Goal: Task Accomplishment & Management: Complete application form

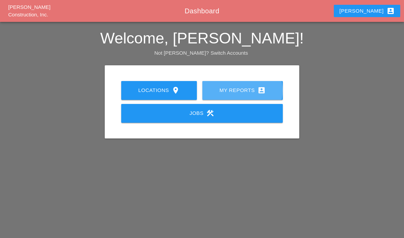
click at [263, 82] on link "My Reports account_box" at bounding box center [242, 90] width 80 height 19
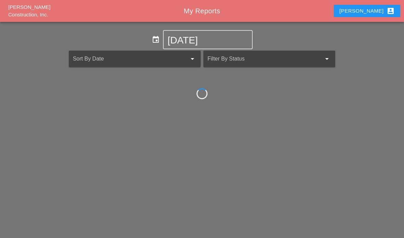
scroll to position [27, 0]
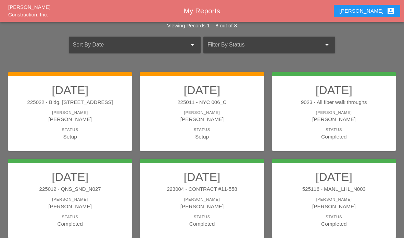
click at [218, 123] on link "09/20/2025 225011 - NYC 006_C Foreman Gillie Etnel Status Setup" at bounding box center [202, 112] width 110 height 58
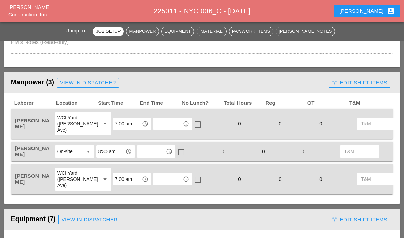
scroll to position [345, 0]
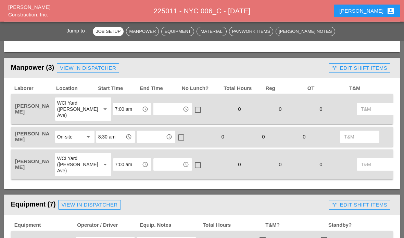
click at [155, 107] on input "text" at bounding box center [167, 109] width 25 height 11
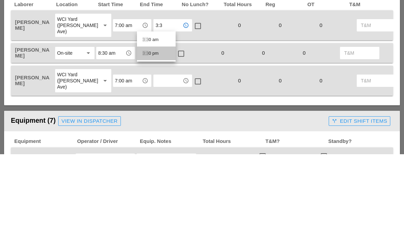
click at [152, 133] on div "3:3 0 pm" at bounding box center [156, 137] width 28 height 8
type input "3:30 pm"
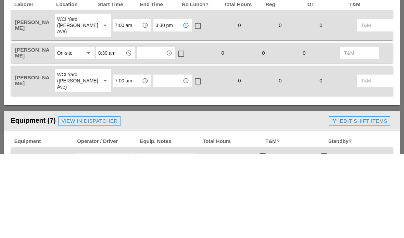
click at [156, 132] on input "text" at bounding box center [151, 137] width 25 height 11
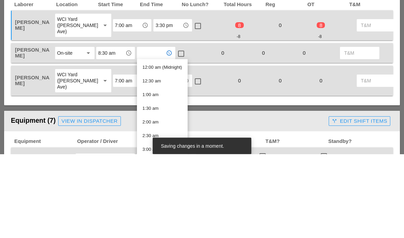
click at [100, 132] on input "8:30 am" at bounding box center [110, 137] width 25 height 11
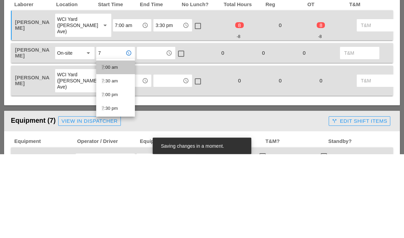
click at [111, 148] on div "7 :00 am" at bounding box center [116, 152] width 28 height 8
type input "7:00 am"
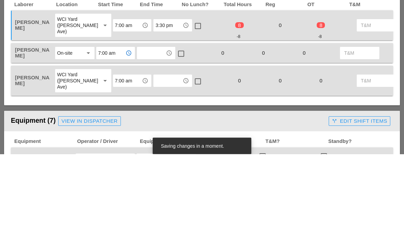
click at [151, 132] on input "text" at bounding box center [151, 137] width 25 height 11
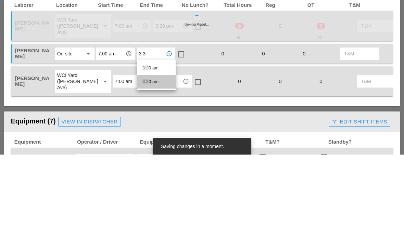
click at [155, 158] on div "3:3 0 pm" at bounding box center [156, 165] width 28 height 14
type input "3:30 pm"
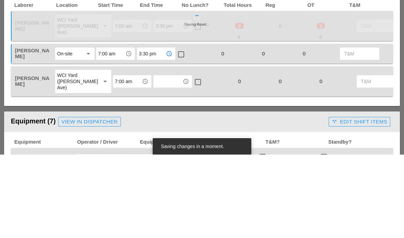
click at [155, 160] on input "text" at bounding box center [167, 165] width 25 height 11
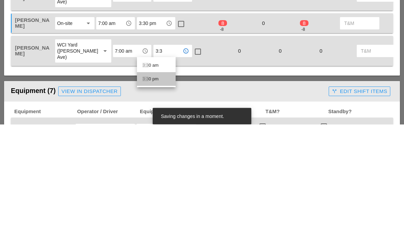
click at [151, 189] on div "3:3 0 pm" at bounding box center [156, 193] width 28 height 8
type input "3:30 pm"
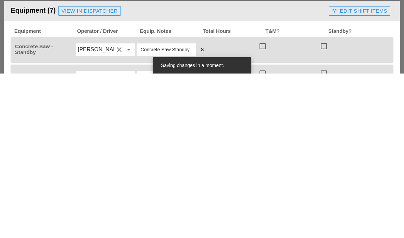
scroll to position [377, 0]
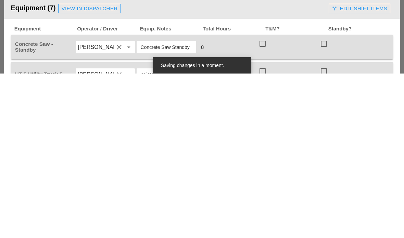
click at [264, 203] on div at bounding box center [263, 209] width 12 height 12
checkbox input "true"
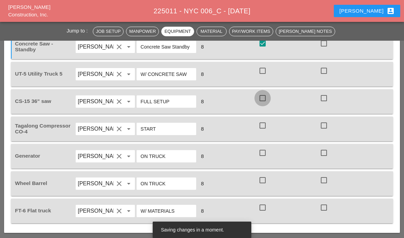
click at [261, 99] on div at bounding box center [263, 98] width 12 height 12
checkbox input "true"
click at [266, 69] on div at bounding box center [263, 71] width 12 height 12
checkbox input "true"
click at [266, 125] on div at bounding box center [263, 126] width 12 height 12
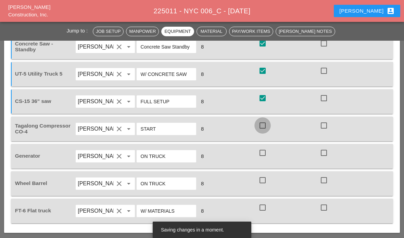
checkbox input "true"
click at [264, 153] on div at bounding box center [263, 153] width 12 height 12
checkbox input "true"
click at [262, 182] on div at bounding box center [263, 181] width 12 height 12
checkbox input "true"
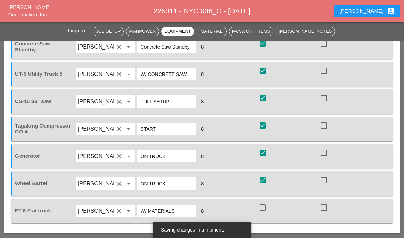
click at [257, 209] on div at bounding box center [263, 208] width 12 height 12
checkbox input "true"
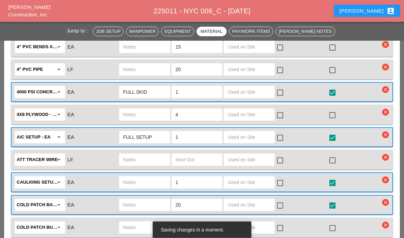
scroll to position [875, 0]
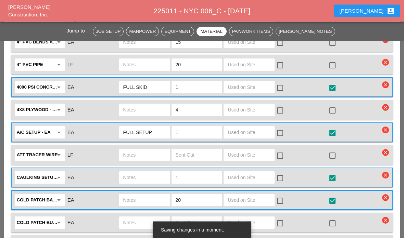
click at [250, 89] on input "text" at bounding box center [249, 87] width 43 height 11
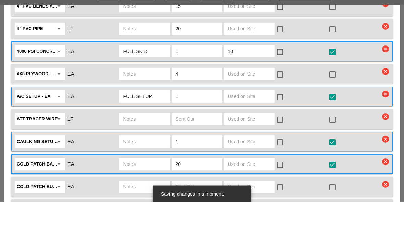
type input "1"
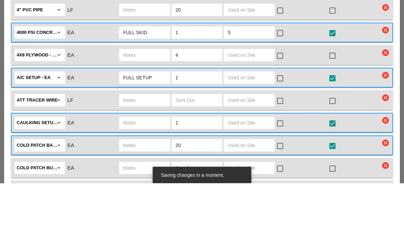
type input "5"
click at [206, 127] on input "1" at bounding box center [197, 132] width 43 height 11
click at [249, 127] on input "text" at bounding box center [249, 132] width 43 height 11
click at [191, 127] on input "11" at bounding box center [197, 132] width 43 height 11
type input "1"
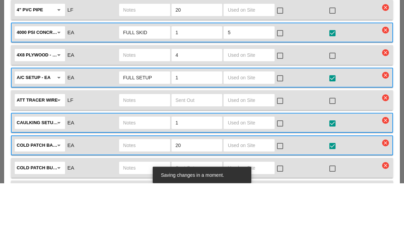
click at [247, 127] on input "text" at bounding box center [249, 132] width 43 height 11
type input "1"
click at [281, 128] on div at bounding box center [280, 134] width 12 height 12
checkbox input "true"
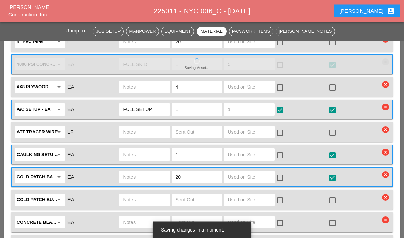
scroll to position [895, 0]
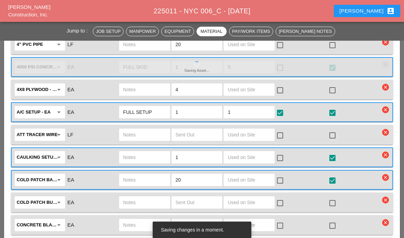
click at [280, 72] on div at bounding box center [280, 68] width 12 height 12
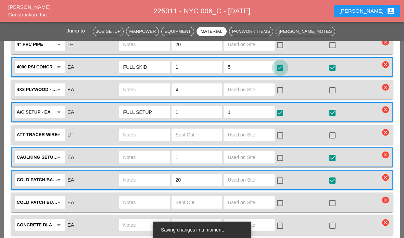
click at [282, 63] on div at bounding box center [280, 68] width 12 height 12
click at [278, 68] on div at bounding box center [280, 68] width 12 height 12
checkbox input "true"
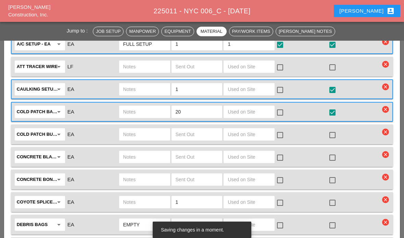
click at [257, 114] on input "text" at bounding box center [249, 111] width 43 height 11
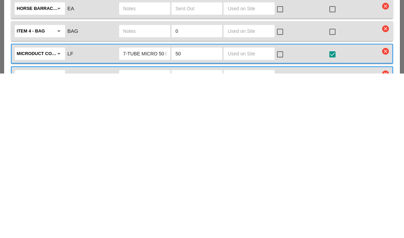
scroll to position [1129, 0]
type input "5"
click at [253, 212] on input "text" at bounding box center [249, 217] width 43 height 11
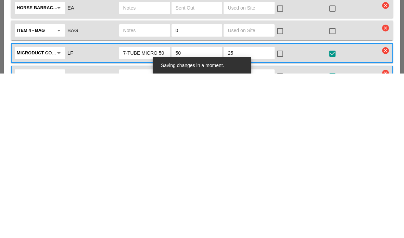
type input "25"
click at [283, 213] on div at bounding box center [280, 219] width 12 height 12
checkbox input "true"
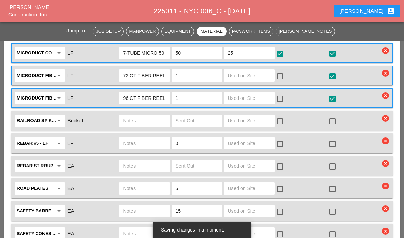
click at [247, 100] on input "text" at bounding box center [249, 98] width 43 height 11
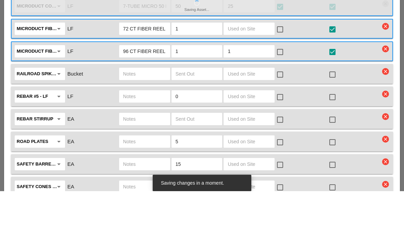
type input "1"
click at [285, 93] on div at bounding box center [280, 99] width 12 height 12
checkbox input "true"
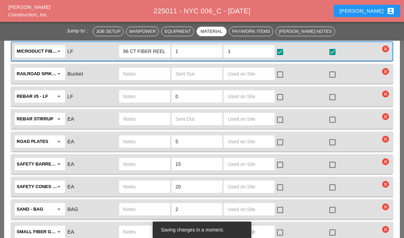
click at [243, 54] on input "1" at bounding box center [249, 51] width 43 height 11
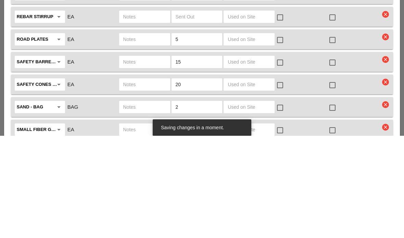
type input "600"
click at [261, 159] on input "text" at bounding box center [249, 164] width 43 height 11
type input "10"
click at [245, 181] on input "text" at bounding box center [249, 186] width 43 height 11
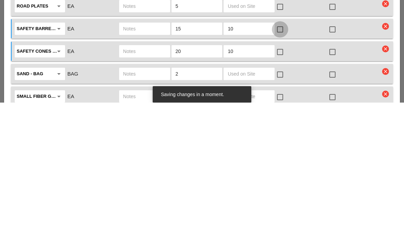
type input "10"
click at [284, 159] on div at bounding box center [280, 165] width 12 height 12
checkbox input "true"
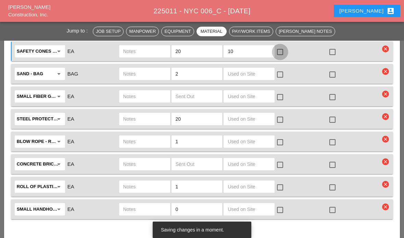
click at [284, 50] on div at bounding box center [280, 52] width 12 height 12
checkbox input "true"
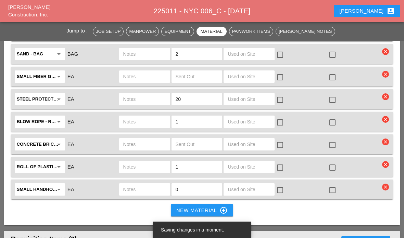
click at [262, 120] on input "text" at bounding box center [249, 121] width 43 height 11
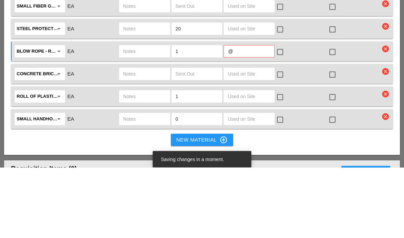
type input "@"
click at [287, 119] on div "check_box_outline_blank" at bounding box center [281, 123] width 11 height 8
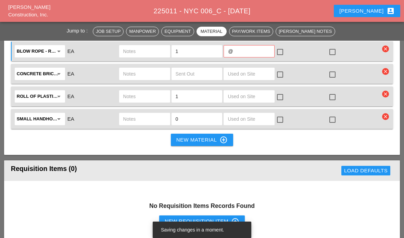
click at [247, 52] on input "@" at bounding box center [249, 51] width 42 height 11
type input "1"
click at [281, 49] on div at bounding box center [280, 52] width 12 height 12
checkbox input "true"
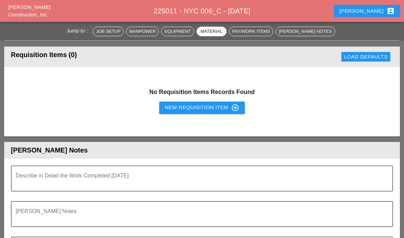
scroll to position [1705, 0]
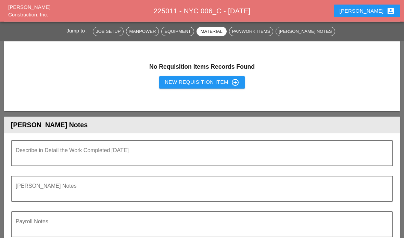
click at [238, 152] on textarea "Describe in Detail the Work Completed Today" at bounding box center [199, 158] width 367 height 16
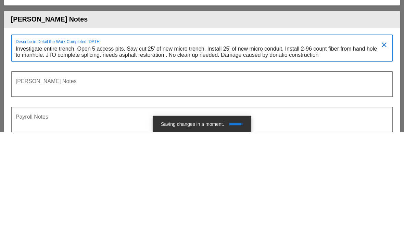
scroll to position [0, 0]
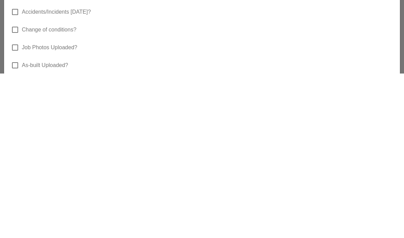
type textarea "Investigate entire trench. Open 5 access pits. Saw cut 25’ of new micro trench.…"
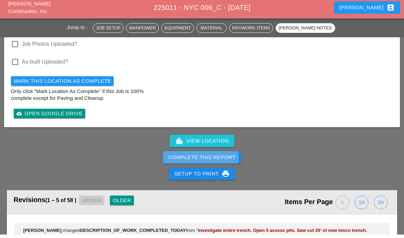
click at [211, 157] on div "Complete This Report" at bounding box center [201, 161] width 67 height 8
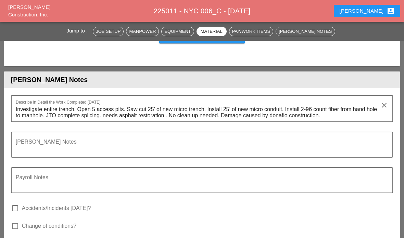
scroll to position [1768, 0]
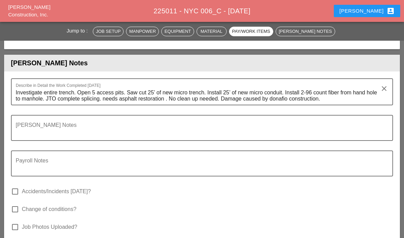
click at [48, 124] on textarea "Foreman's Notes" at bounding box center [199, 132] width 367 height 16
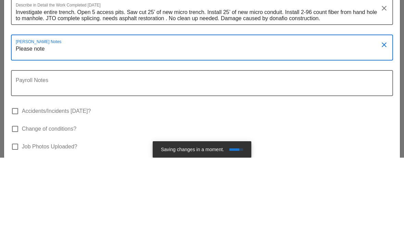
type textarea "Please"
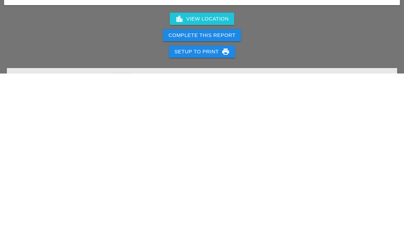
click at [211, 210] on button "Setup to Print print" at bounding box center [202, 216] width 66 height 12
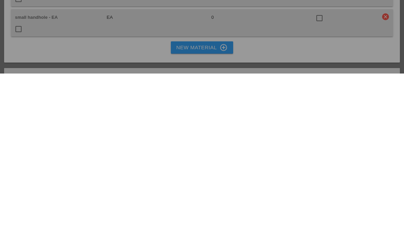
scroll to position [2073, 0]
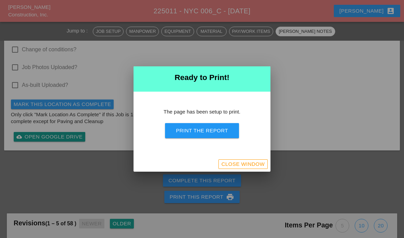
click at [96, 166] on div at bounding box center [202, 119] width 404 height 238
click at [90, 165] on div at bounding box center [202, 119] width 404 height 238
click at [256, 168] on div "Close Window" at bounding box center [242, 165] width 43 height 8
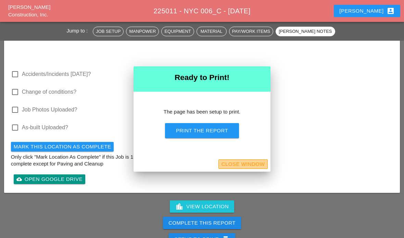
click at [253, 168] on div "Close Window" at bounding box center [242, 165] width 43 height 8
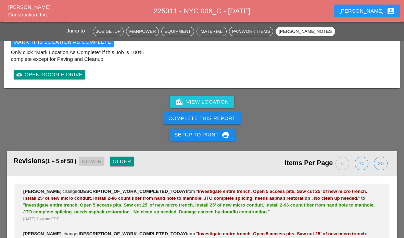
scroll to position [1977, 0]
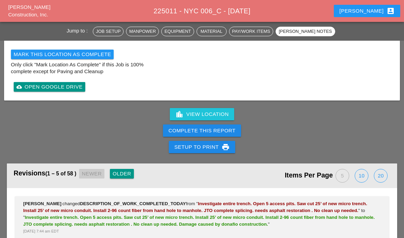
click at [223, 128] on div "Complete This Report" at bounding box center [201, 131] width 67 height 8
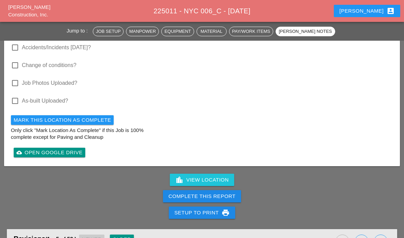
scroll to position [1913, 0]
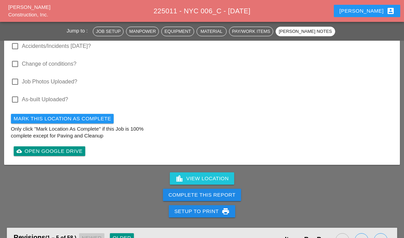
click at [207, 193] on div "Complete This Report" at bounding box center [201, 195] width 67 height 8
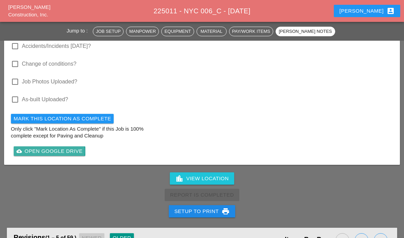
click at [53, 148] on div "cloud_upload Open Google Drive" at bounding box center [49, 152] width 66 height 8
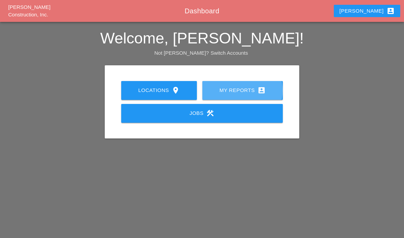
click at [248, 94] on link "My Reports account_box" at bounding box center [242, 90] width 80 height 19
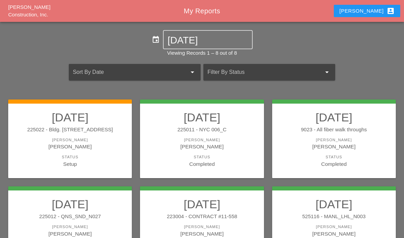
click at [111, 144] on div "[PERSON_NAME]" at bounding box center [70, 147] width 110 height 8
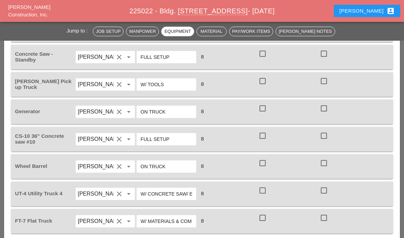
scroll to position [608, 0]
